Goal: Task Accomplishment & Management: Complete application form

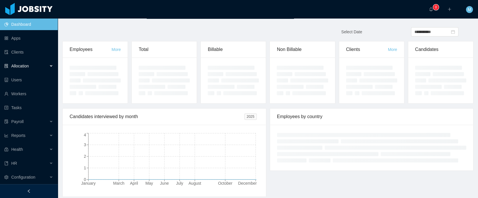
drag, startPoint x: 19, startPoint y: 66, endPoint x: 23, endPoint y: 66, distance: 4.0
click at [19, 66] on span "Allocation" at bounding box center [20, 66] width 18 height 5
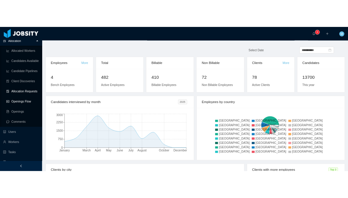
scroll to position [37, 0]
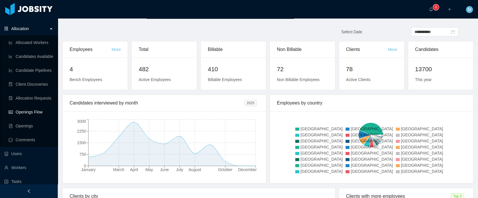
click at [27, 112] on link "Openings Flow" at bounding box center [31, 112] width 44 height 12
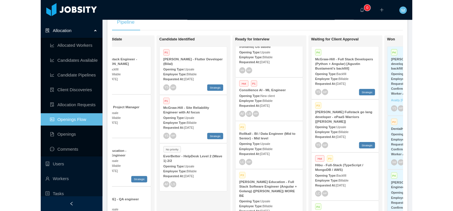
scroll to position [3, 0]
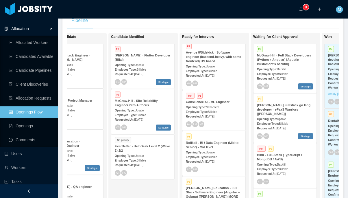
click at [205, 102] on strong "Consilience AI - ML Engineer" at bounding box center [208, 101] width 44 height 3
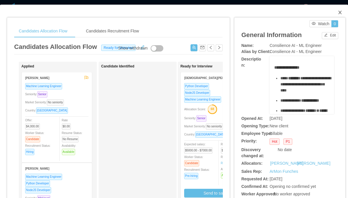
click at [338, 12] on icon "icon: close" at bounding box center [339, 12] width 3 height 3
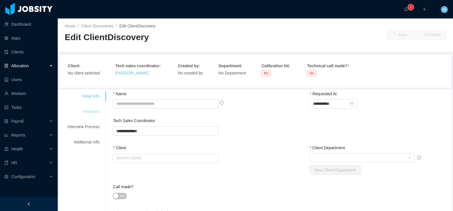
click at [102, 111] on div "Positions" at bounding box center [84, 111] width 46 height 11
type input "**********"
type input "*****"
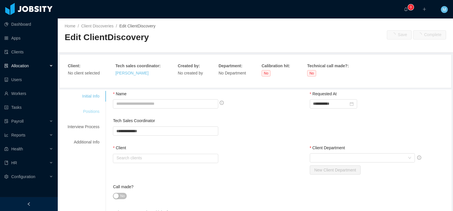
type input "*"
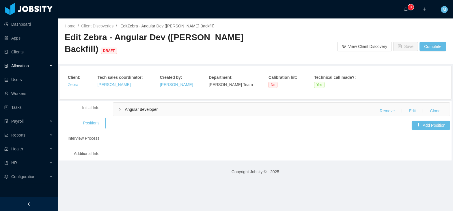
click at [145, 110] on span "Angular developer" at bounding box center [141, 109] width 33 height 5
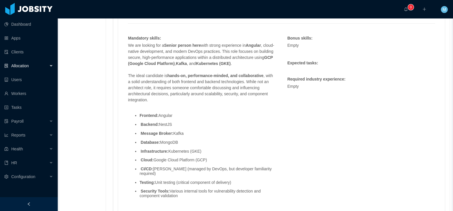
scroll to position [534, 0]
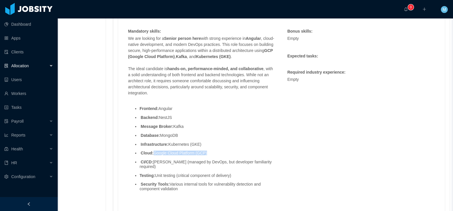
drag, startPoint x: 209, startPoint y: 159, endPoint x: 159, endPoint y: 157, distance: 50.3
click at [155, 155] on li "Cloud: Google Cloud Platform (GCP)" at bounding box center [208, 153] width 136 height 4
click at [163, 177] on ul "Frontend: Angular Backend: NestJS Message Broker: Kafka Database: MongoDB Infra…" at bounding box center [202, 149] width 148 height 94
drag, startPoint x: 218, startPoint y: 158, endPoint x: 195, endPoint y: 157, distance: 22.8
click at [195, 155] on li "Cloud: Google Cloud Platform (GCP)" at bounding box center [208, 153] width 136 height 4
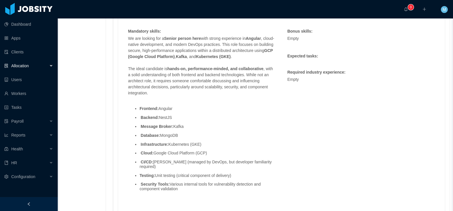
click at [200, 147] on li "Infrastructure: Kubernetes (GKE)" at bounding box center [208, 144] width 136 height 4
drag, startPoint x: 211, startPoint y: 149, endPoint x: 184, endPoint y: 148, distance: 26.3
click at [184, 147] on li "Infrastructure: Kubernetes (GKE)" at bounding box center [208, 144] width 136 height 4
click at [156, 138] on strong "Database:" at bounding box center [150, 135] width 19 height 5
drag, startPoint x: 209, startPoint y: 146, endPoint x: 154, endPoint y: 138, distance: 55.5
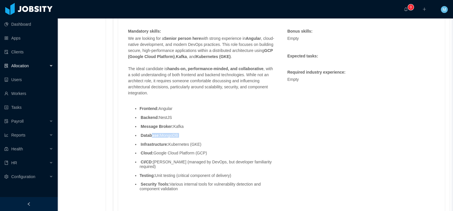
click at [154, 138] on ul "Frontend: Angular Backend: NestJS Message Broker: Kafka Database: MongoDB Infra…" at bounding box center [202, 149] width 148 height 94
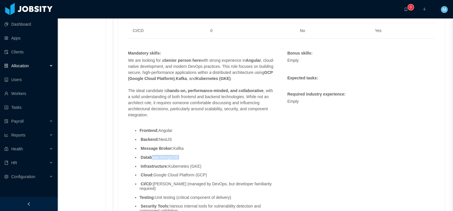
scroll to position [569, 0]
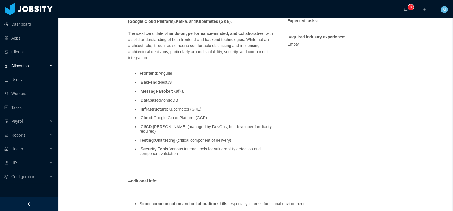
click at [196, 119] on ul "Frontend: Angular Backend: NestJS Message Broker: Kafka Database: MongoDB Infra…" at bounding box center [202, 114] width 148 height 94
drag, startPoint x: 214, startPoint y: 114, endPoint x: 140, endPoint y: 95, distance: 76.3
click at [140, 95] on ul "Frontend: Angular Backend: NestJS Message Broker: Kafka Database: MongoDB Infra…" at bounding box center [202, 114] width 148 height 94
copy ul "Message Broker: Kafka Database: MongoDB Infrastructure: Kubernetes (GKE)"
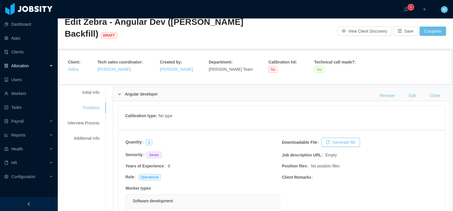
scroll to position [0, 0]
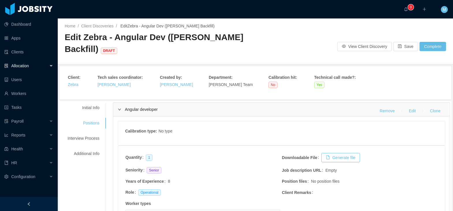
drag, startPoint x: 370, startPoint y: 34, endPoint x: 372, endPoint y: 30, distance: 3.8
click at [370, 34] on div "Home / Client Discoveries / Edit Zebra - Angular Dev (Pablo Velasquez's Backfil…" at bounding box center [256, 41] width 396 height 46
click at [303, 43] on div "Home / Client Discoveries / Edit Zebra - Angular Dev (Pablo Velasquez's Backfil…" at bounding box center [256, 41] width 396 height 46
drag, startPoint x: 170, startPoint y: 46, endPoint x: 268, endPoint y: 50, distance: 98.0
click at [171, 46] on h2 "Edit Zebra - Angular Dev (Pablo Velasquez's Backfill) DRAFT" at bounding box center [160, 42] width 191 height 23
